Goal: Consume media (video, audio): Consume media (video, audio)

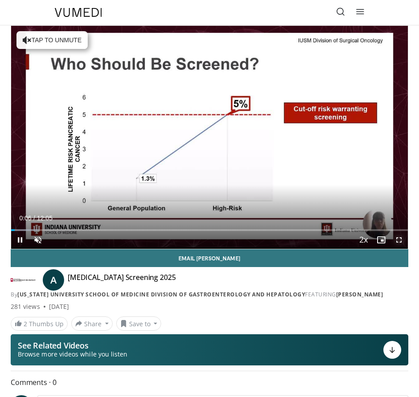
click at [396, 238] on span "Video Player" at bounding box center [399, 240] width 18 height 18
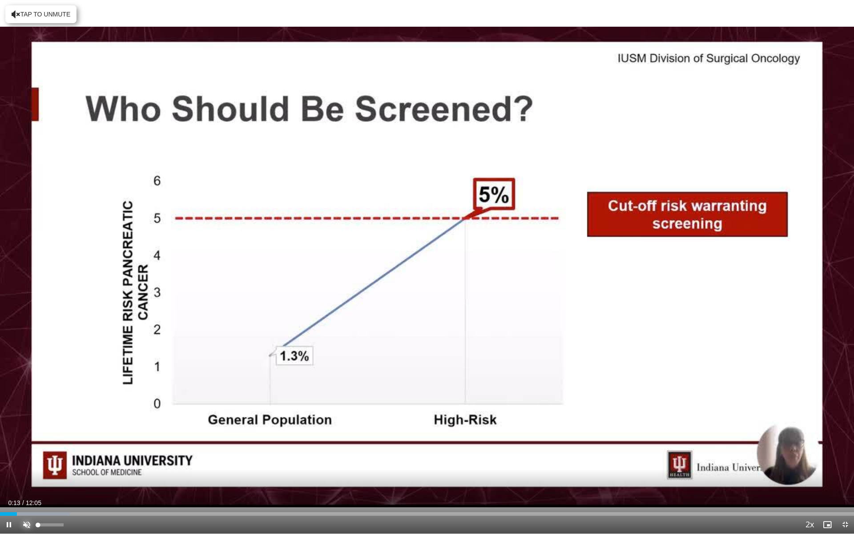
click at [24, 396] on span "Video Player" at bounding box center [27, 525] width 18 height 18
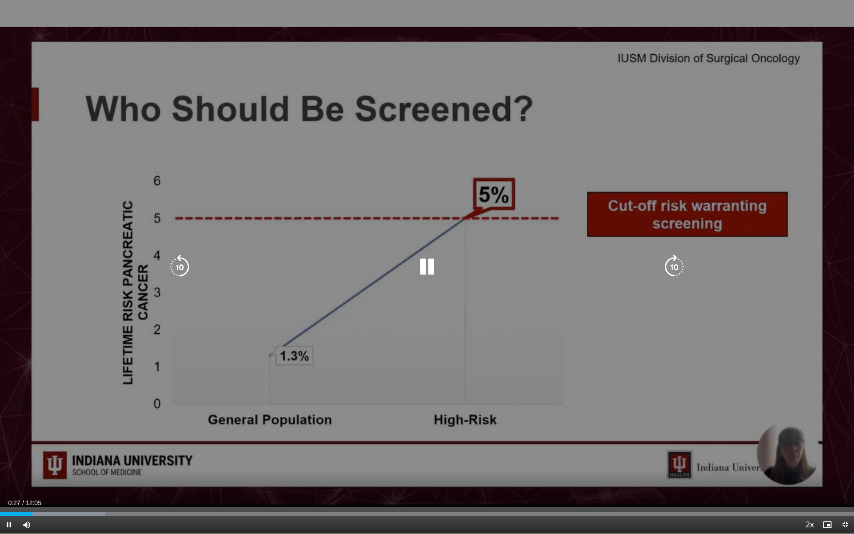
click at [418, 396] on video-js "**********" at bounding box center [427, 267] width 854 height 534
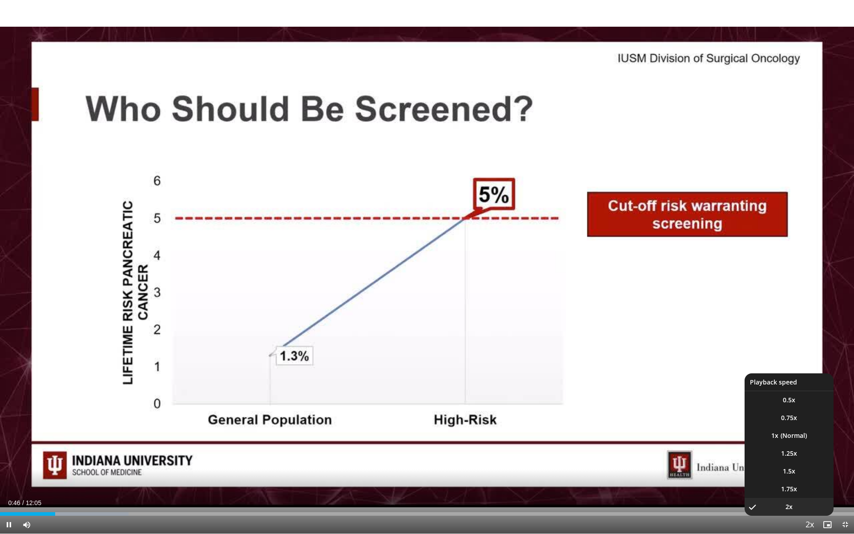
click at [418, 396] on span "Video Player" at bounding box center [809, 525] width 12 height 18
click at [418, 396] on span "1x" at bounding box center [774, 435] width 7 height 9
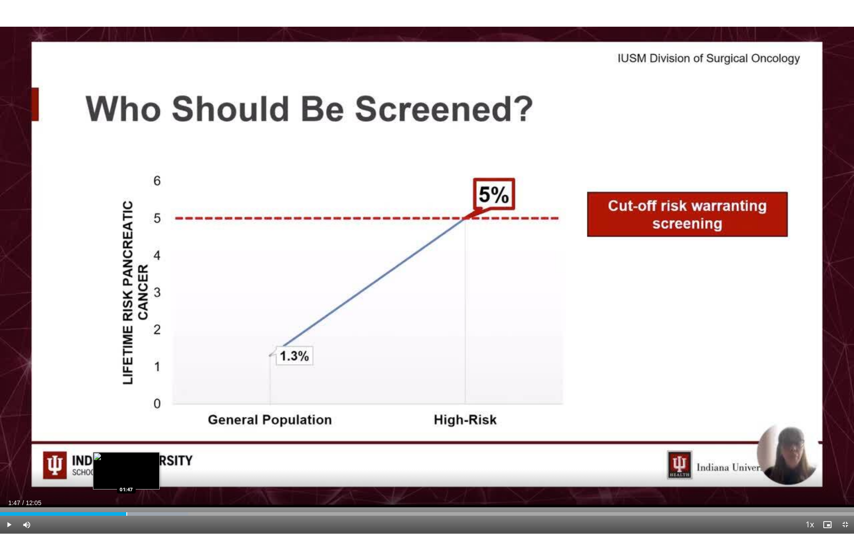
click at [126, 396] on div "Loaded : 22.04% 01:47 01:47" at bounding box center [427, 511] width 854 height 8
click at [137, 396] on div "Progress Bar" at bounding box center [137, 514] width 1 height 4
click at [156, 396] on div "Progress Bar" at bounding box center [156, 514] width 1 height 4
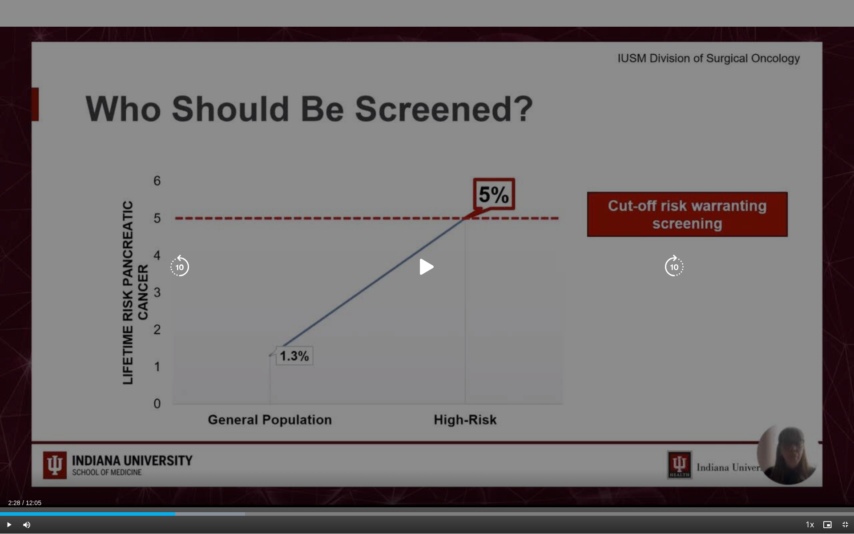
click at [175, 396] on div "Loaded : 28.69% 02:28 02:28" at bounding box center [427, 511] width 854 height 8
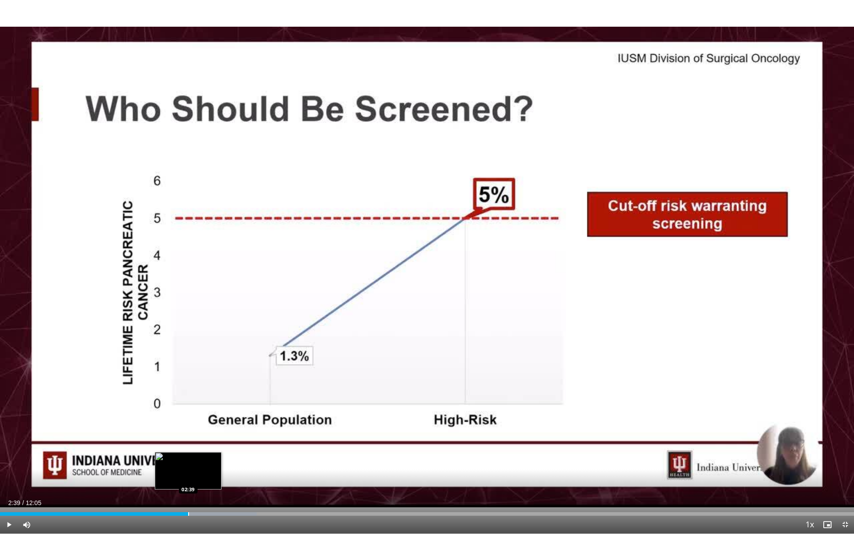
click at [188, 396] on div "Progress Bar" at bounding box center [188, 514] width 1 height 4
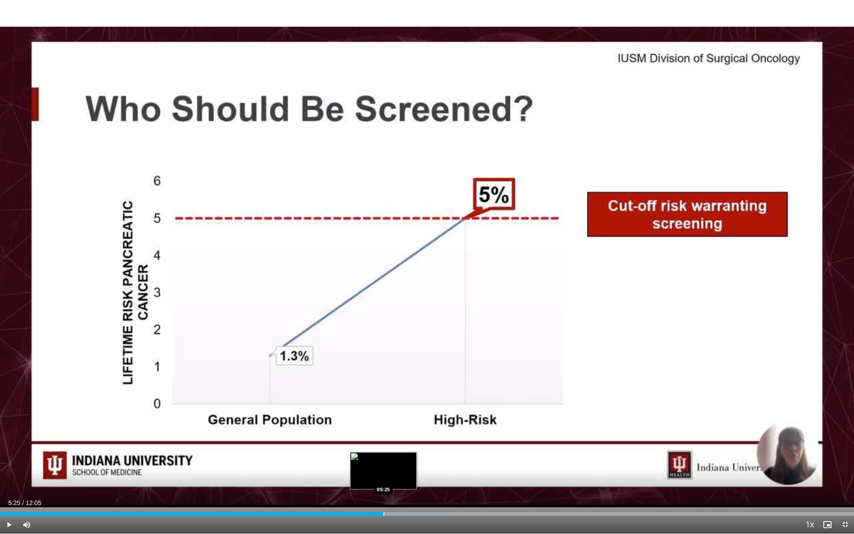
click at [383, 396] on div "Progress Bar" at bounding box center [383, 514] width 1 height 4
click at [392, 396] on div "Progress Bar" at bounding box center [392, 514] width 1 height 4
click at [412, 396] on div "Progress Bar" at bounding box center [412, 514] width 109 height 4
click at [11, 396] on span "Video Player" at bounding box center [9, 525] width 18 height 18
click at [8, 396] on span "Video Player" at bounding box center [9, 525] width 18 height 18
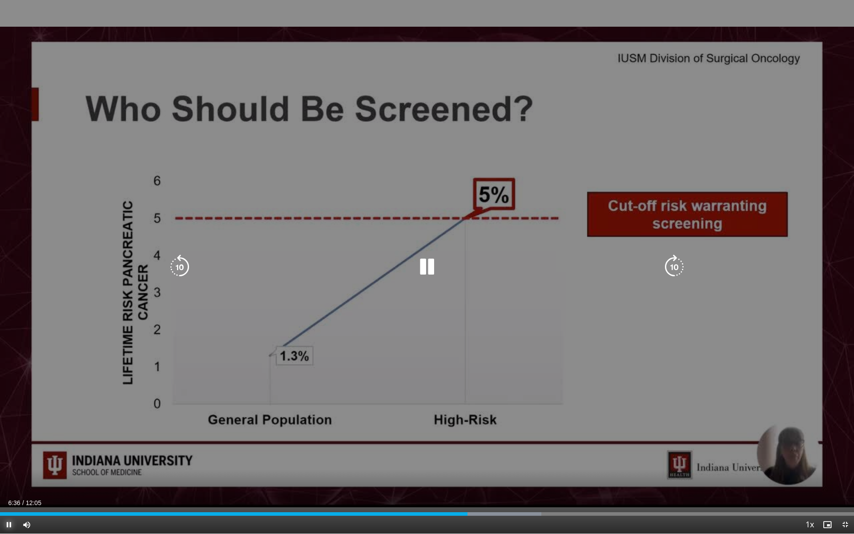
click at [7, 396] on span "Video Player" at bounding box center [9, 525] width 18 height 18
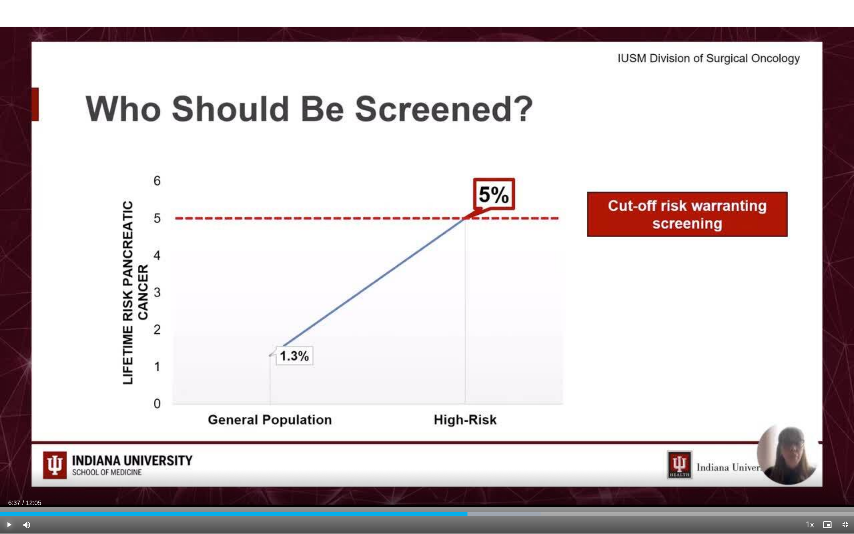
click at [9, 396] on span "Video Player" at bounding box center [9, 525] width 18 height 18
click at [7, 396] on span "Video Player" at bounding box center [9, 525] width 18 height 18
click at [5, 396] on span "Video Player" at bounding box center [9, 525] width 18 height 18
click at [418, 396] on div "Progress Bar" at bounding box center [496, 514] width 1 height 4
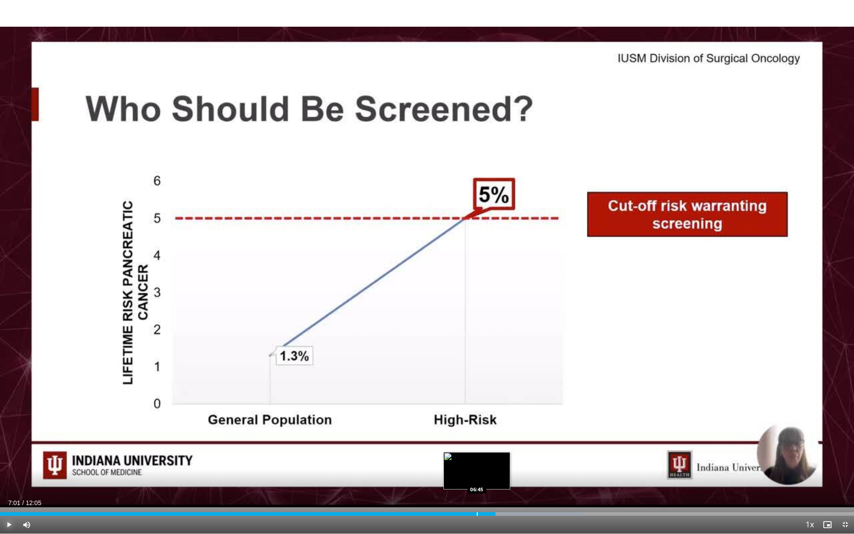
click at [418, 396] on div "Loaded : 68.33% 07:01 06:45" at bounding box center [427, 511] width 854 height 8
click at [9, 396] on span "Video Player" at bounding box center [9, 525] width 18 height 18
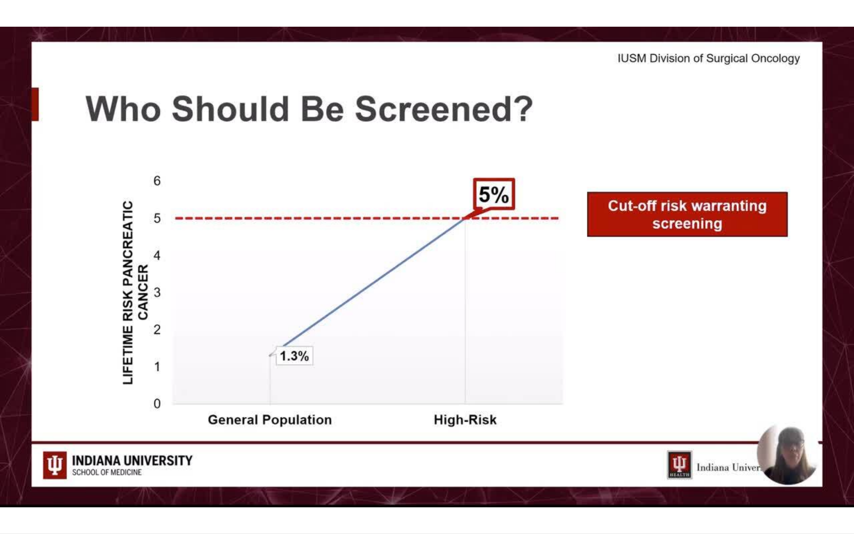
click at [11, 396] on div "10 seconds Tap to unmute" at bounding box center [427, 266] width 854 height 533
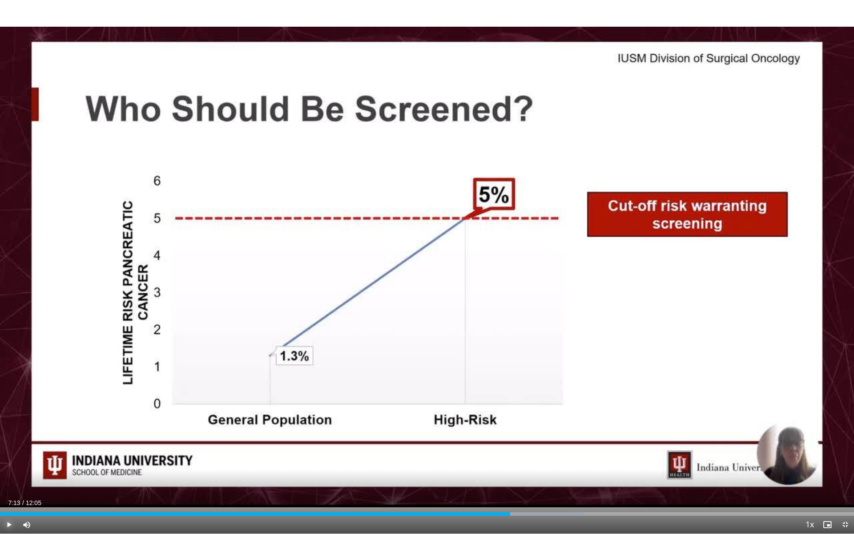
click at [8, 396] on span "Video Player" at bounding box center [9, 525] width 18 height 18
click at [3, 396] on span "Video Player" at bounding box center [9, 525] width 18 height 18
click at [7, 396] on span "Video Player" at bounding box center [9, 525] width 18 height 18
click at [10, 396] on span "Video Player" at bounding box center [9, 525] width 18 height 18
click at [7, 396] on span "Video Player" at bounding box center [9, 525] width 18 height 18
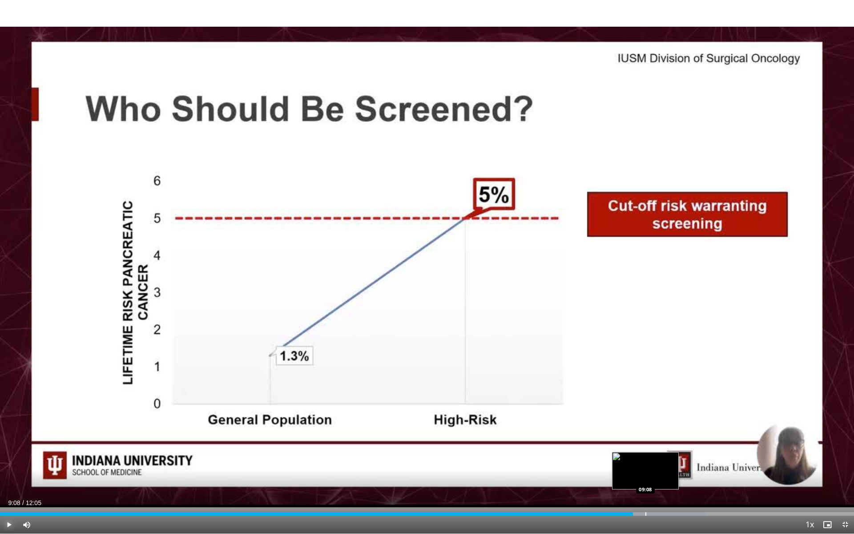
click at [418, 396] on div "Loaded : 82.67% 09:08 09:08" at bounding box center [427, 511] width 854 height 8
click at [4, 396] on span "Video Player" at bounding box center [9, 525] width 18 height 18
click at [11, 396] on span "Video Player" at bounding box center [9, 525] width 18 height 18
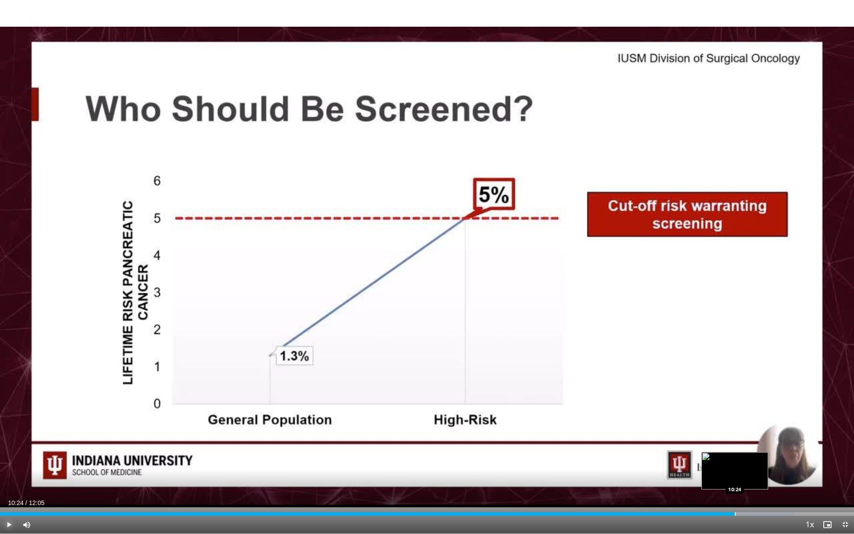
click at [418, 396] on div "Progress Bar" at bounding box center [735, 514] width 1 height 4
click at [418, 396] on div "Progress Bar" at bounding box center [768, 514] width 1 height 4
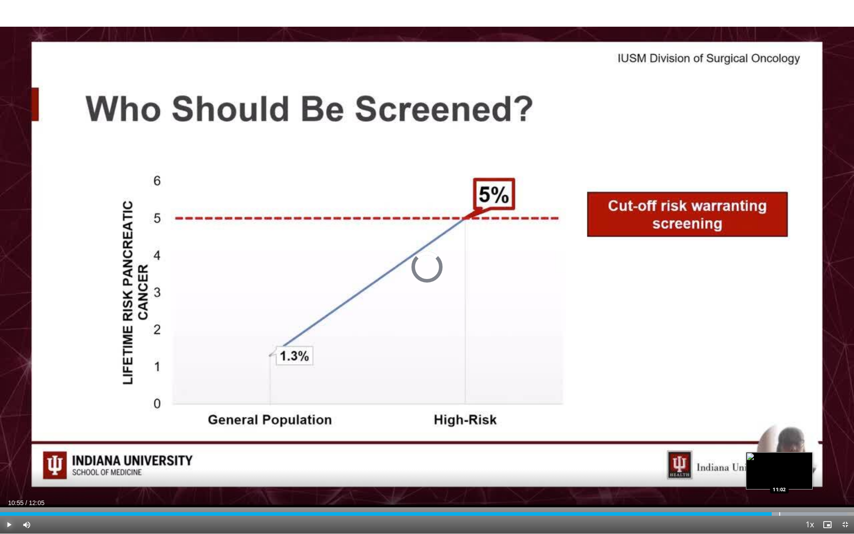
click at [418, 396] on div "Loaded : 99.20% 10:55 11:02" at bounding box center [427, 511] width 854 height 8
click at [418, 396] on div "Progress Bar" at bounding box center [787, 514] width 1 height 4
click at [418, 396] on video-js "**********" at bounding box center [427, 267] width 854 height 534
click at [418, 396] on div "Progress Bar" at bounding box center [807, 514] width 1 height 4
click at [418, 396] on span "Video Player" at bounding box center [845, 525] width 18 height 18
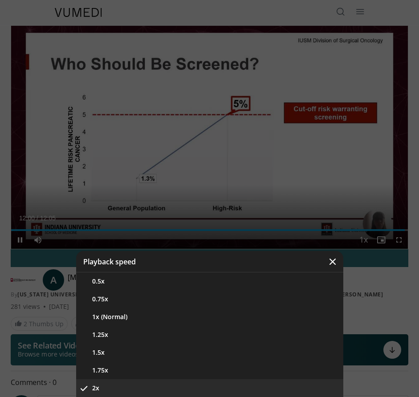
click at [398, 238] on div "Video Player" at bounding box center [209, 198] width 419 height 397
click at [331, 259] on icon "Video Player" at bounding box center [332, 261] width 9 height 9
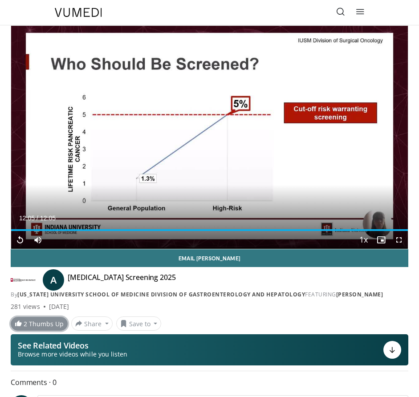
click at [41, 323] on link "2 Thumbs Up" at bounding box center [39, 324] width 57 height 14
